Goal: Task Accomplishment & Management: Use online tool/utility

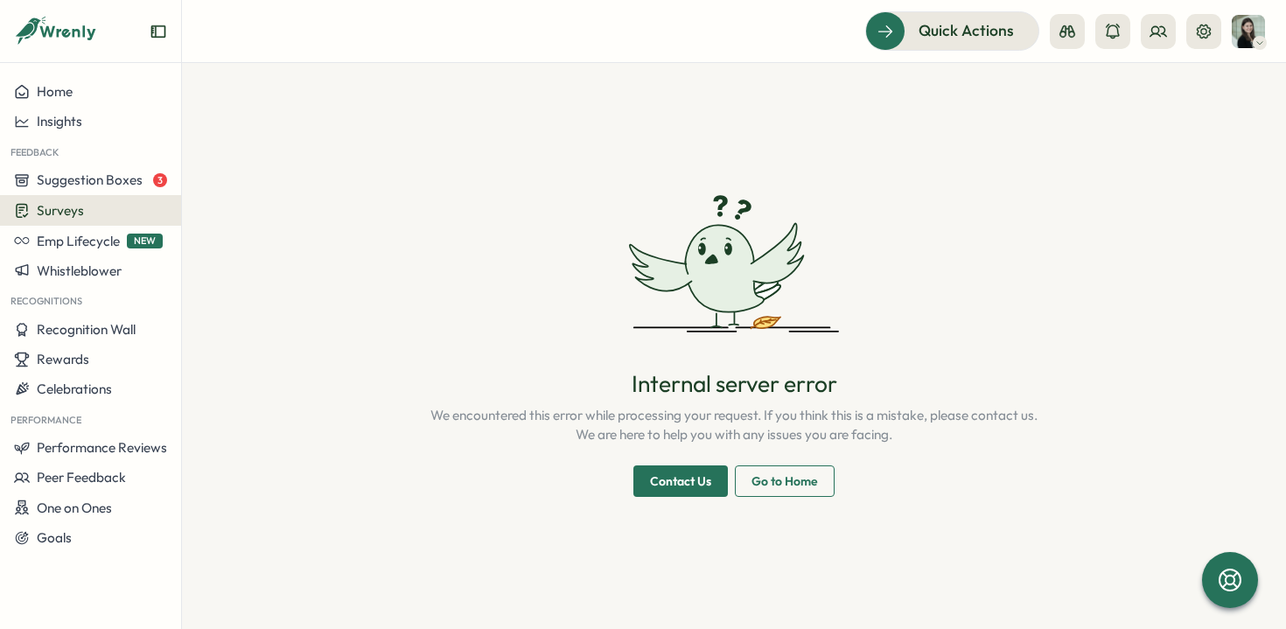
click at [72, 213] on span "Surveys" at bounding box center [60, 210] width 47 height 17
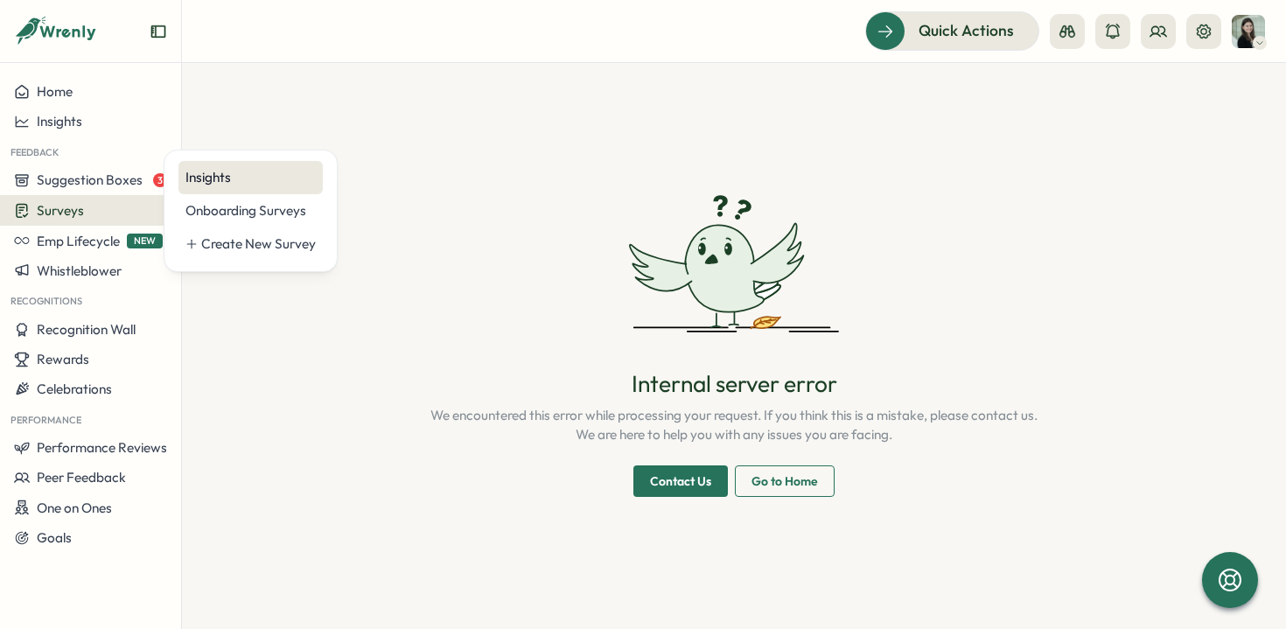
click at [234, 179] on div "Insights" at bounding box center [250, 177] width 130 height 19
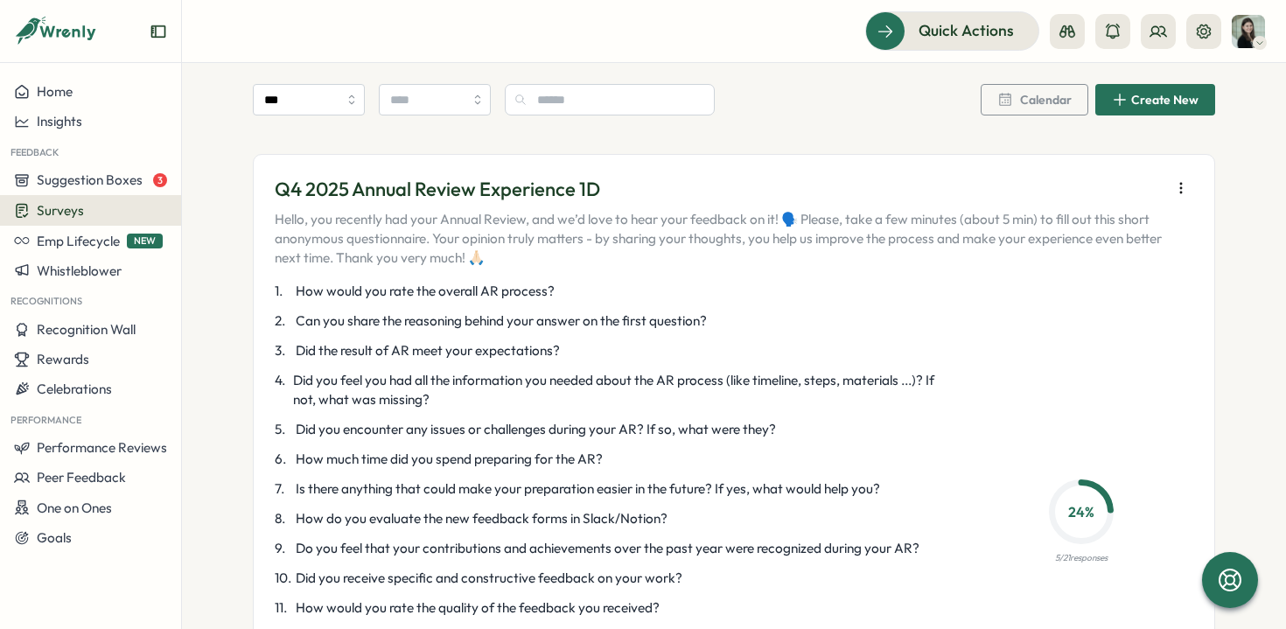
scroll to position [2754, 0]
click at [1177, 178] on icon "button" at bounding box center [1180, 186] width 17 height 17
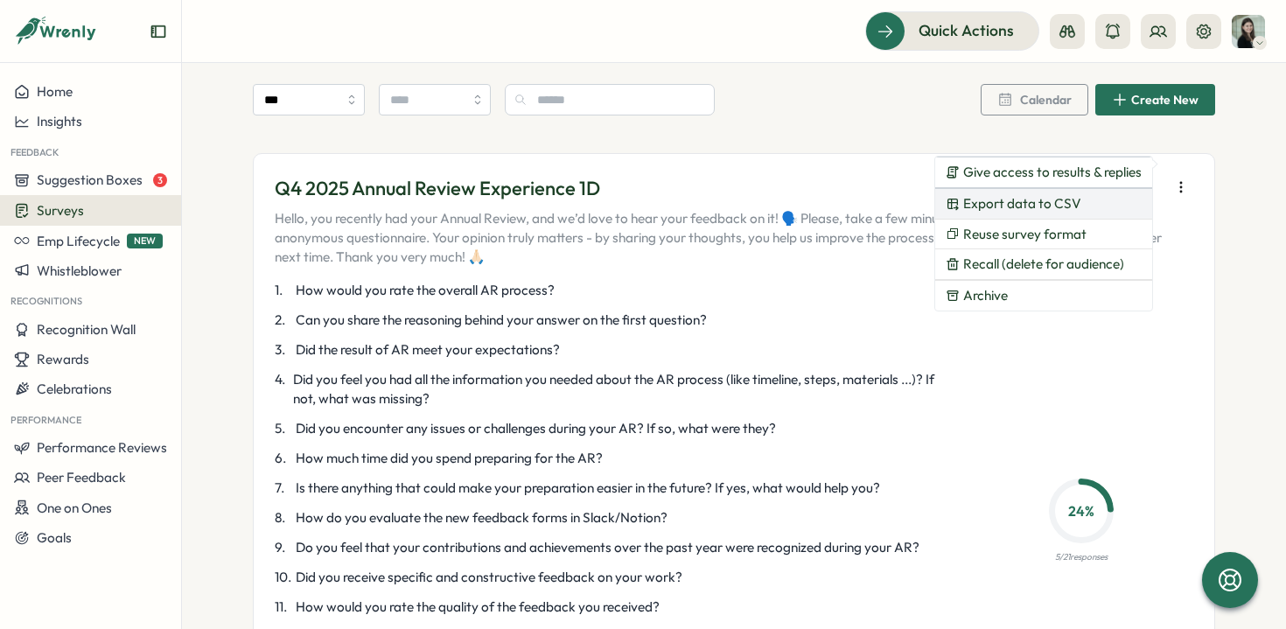
click at [1082, 199] on button "Export data to CSV" at bounding box center [1043, 204] width 217 height 30
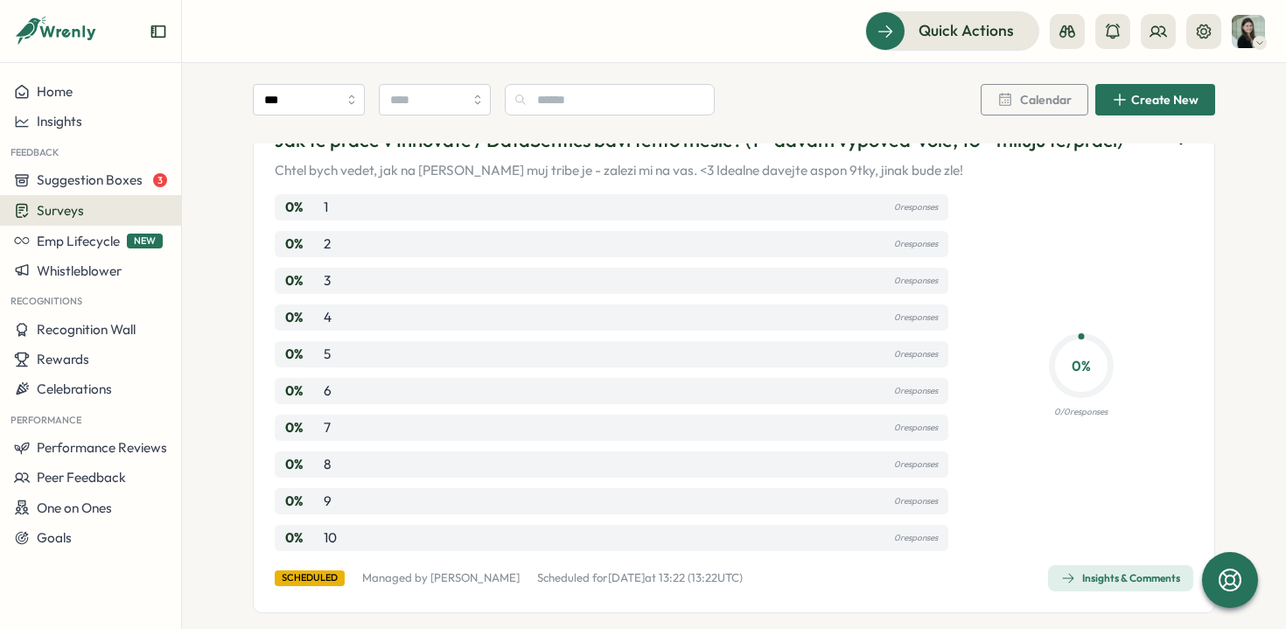
scroll to position [0, 0]
